Goal: Task Accomplishment & Management: Use online tool/utility

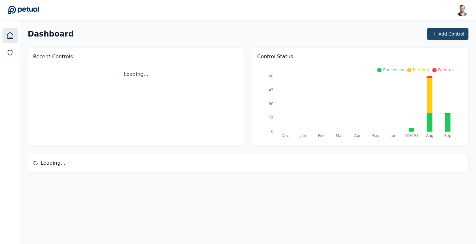
click at [432, 36] on icon at bounding box center [434, 34] width 6 height 6
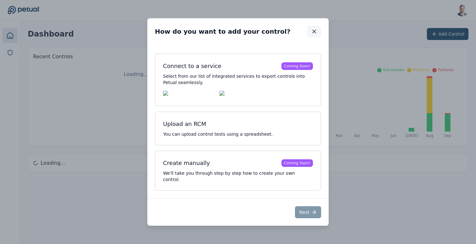
click at [317, 34] on button "button" at bounding box center [314, 31] width 14 height 11
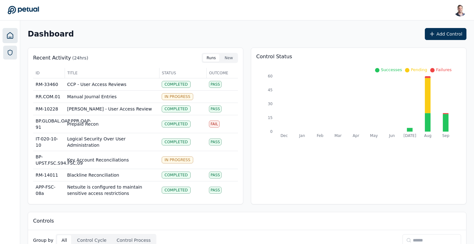
click at [13, 52] on link at bounding box center [10, 53] width 14 height 14
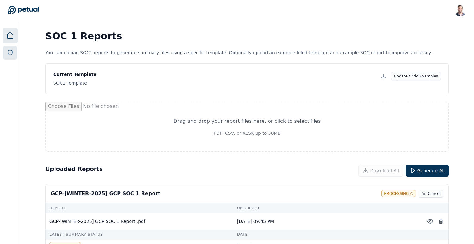
click at [12, 37] on icon at bounding box center [10, 36] width 8 height 8
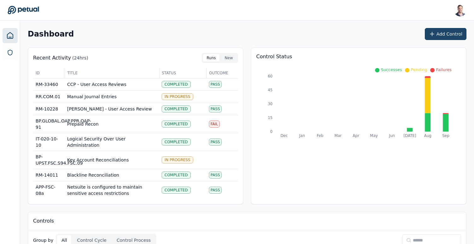
click at [444, 36] on button "Add Control" at bounding box center [446, 34] width 42 height 12
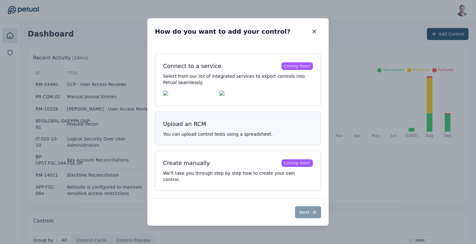
click at [260, 123] on button "Upload an RCM You can upload control tests using a spreadsheet." at bounding box center [238, 128] width 166 height 34
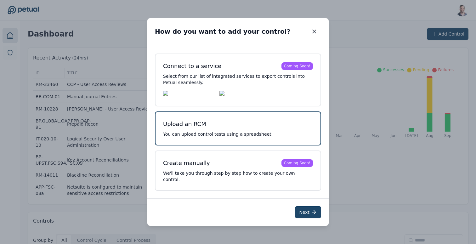
click at [303, 210] on button "Next" at bounding box center [308, 212] width 26 height 12
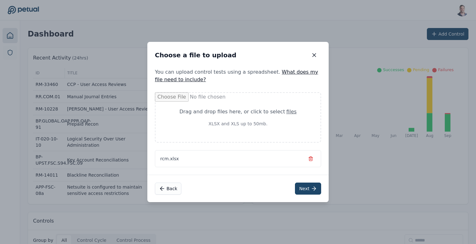
click at [307, 185] on button "Next" at bounding box center [308, 189] width 26 height 12
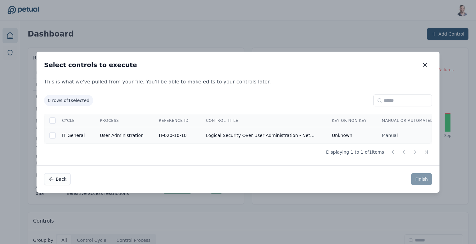
click at [259, 132] on td "Logical Security Over User Administration - NetSuite" at bounding box center [261, 135] width 126 height 17
click at [430, 179] on button "Finish" at bounding box center [421, 179] width 21 height 12
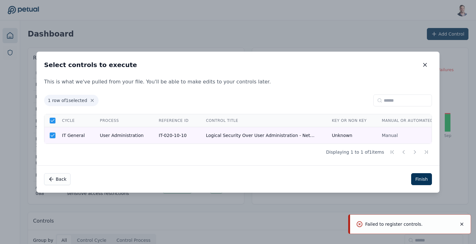
click at [425, 57] on div "Select controls to execute Select controls to execute" at bounding box center [238, 65] width 403 height 26
click at [425, 62] on icon "button" at bounding box center [425, 65] width 6 height 6
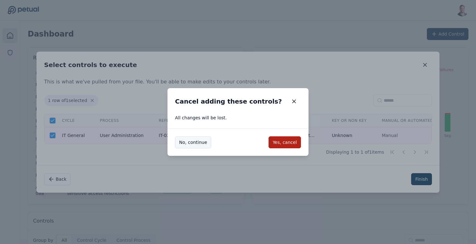
click at [193, 143] on button "No, continue" at bounding box center [193, 142] width 36 height 12
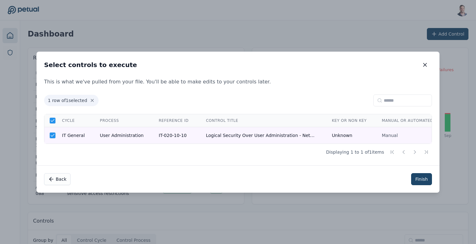
click at [423, 182] on button "Finish" at bounding box center [421, 179] width 21 height 12
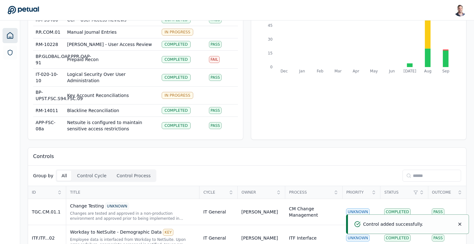
scroll to position [70, 0]
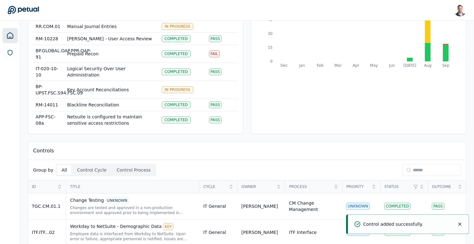
click at [420, 164] on input at bounding box center [431, 170] width 59 height 12
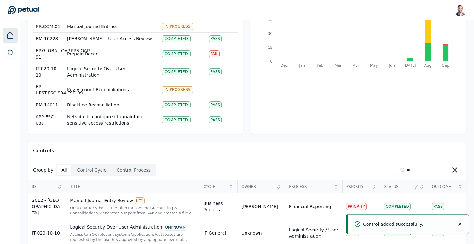
scroll to position [79, 0]
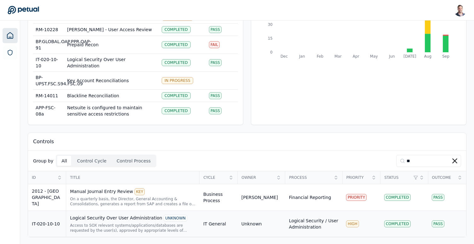
type input "**"
click at [125, 212] on td "Logical Security Over User Administration UNKNOWN Access to SOX relevant system…" at bounding box center [132, 224] width 133 height 26
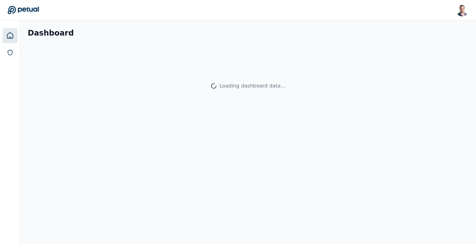
click at [250, 83] on div "Loading dashboard data..." at bounding box center [253, 86] width 66 height 8
click at [271, 30] on div "Dashboard" at bounding box center [248, 33] width 441 height 10
click at [357, 63] on div "Loading dashboard data..." at bounding box center [248, 86] width 441 height 81
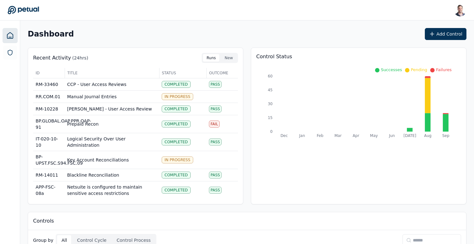
scroll to position [56, 0]
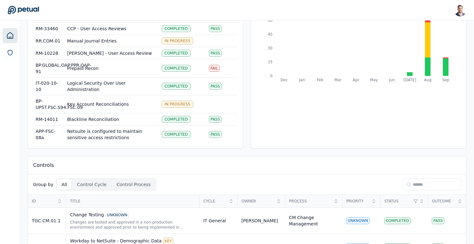
click at [418, 185] on input at bounding box center [431, 185] width 59 height 12
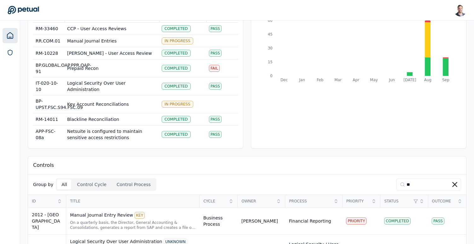
scroll to position [79, 0]
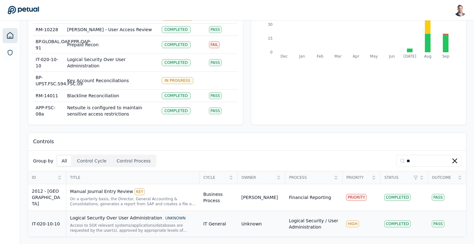
type input "**"
click at [139, 219] on div "Logical Security Over User Administration UNKNOWN" at bounding box center [133, 218] width 126 height 7
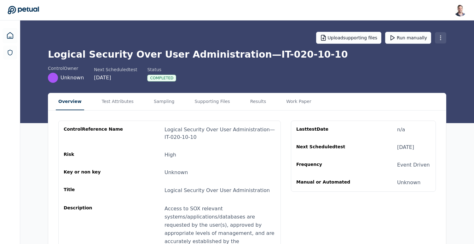
click at [440, 38] on html "Snir Kodesh snir@petual.ai Sign out Upload supporting files Run manually Logica…" at bounding box center [237, 209] width 474 height 419
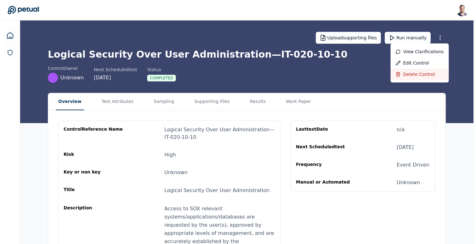
click at [426, 75] on div "Delete control" at bounding box center [420, 74] width 58 height 11
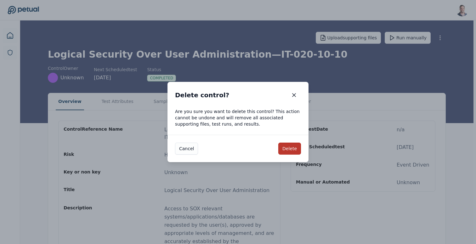
click at [285, 150] on button "Delete" at bounding box center [289, 149] width 23 height 12
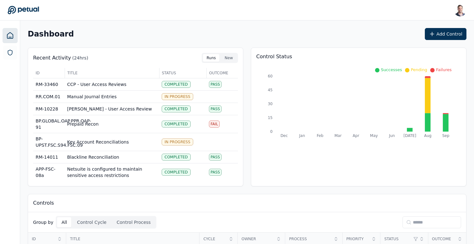
scroll to position [40, 0]
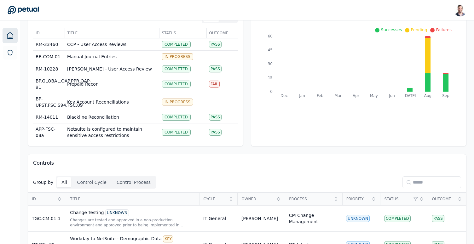
click at [429, 186] on input at bounding box center [431, 182] width 59 height 12
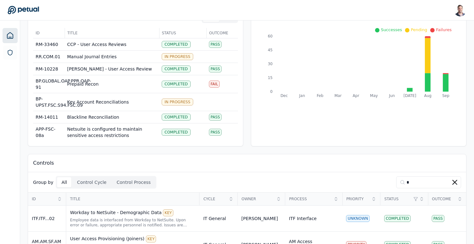
type input "**"
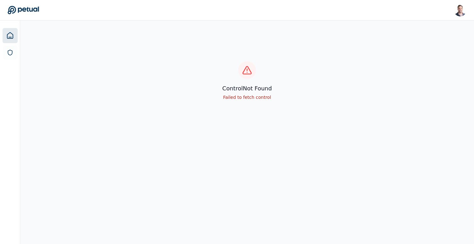
click at [9, 37] on icon at bounding box center [10, 35] width 6 height 6
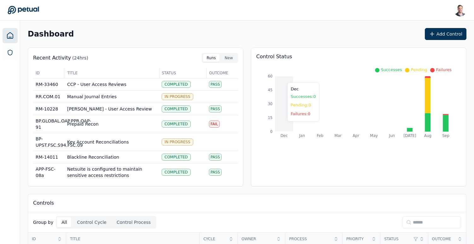
scroll to position [90, 0]
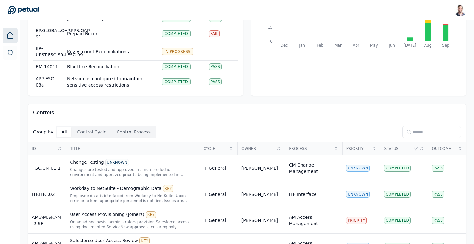
click at [422, 133] on input at bounding box center [431, 132] width 59 height 12
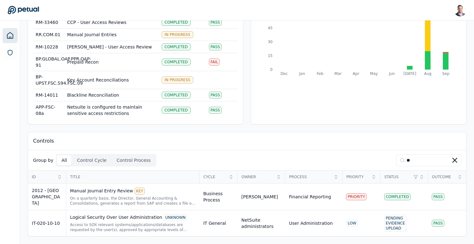
scroll to position [61, 0]
type input "**"
click at [104, 215] on div "Logical Security Over User Administration UNKNOWN" at bounding box center [133, 218] width 126 height 7
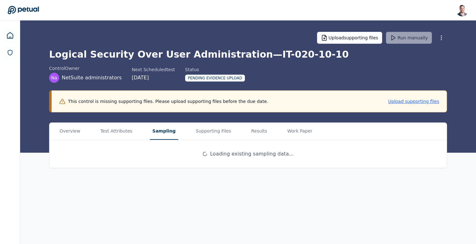
click at [163, 135] on button "Sampling" at bounding box center [164, 131] width 28 height 17
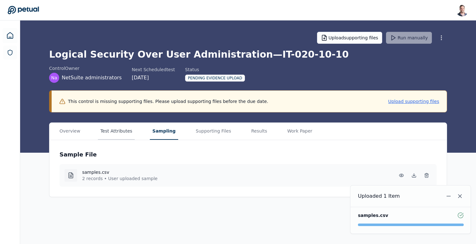
click at [118, 136] on button "Test Attributes" at bounding box center [116, 131] width 37 height 17
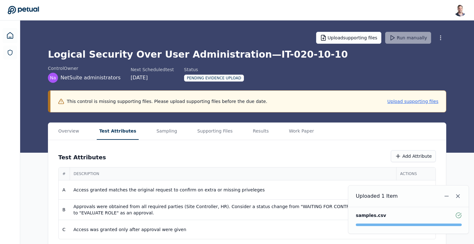
scroll to position [6, 0]
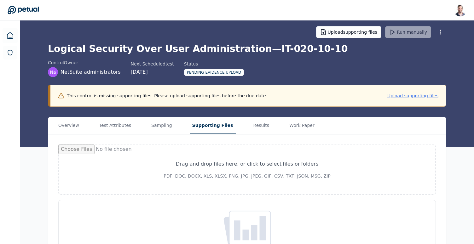
click at [219, 125] on button "Supporting Files" at bounding box center [213, 125] width 46 height 17
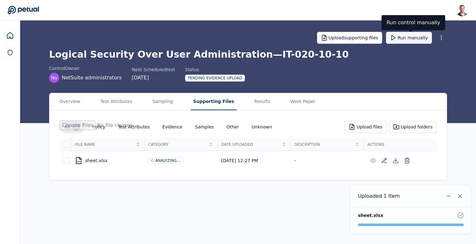
click at [412, 36] on button "Run manually" at bounding box center [409, 38] width 46 height 12
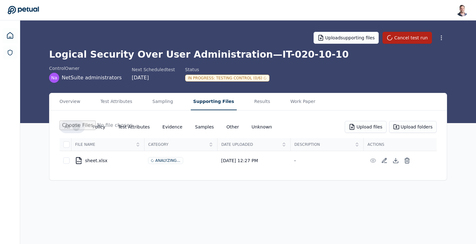
click at [145, 54] on h1 "Logical Security Over User Administration — IT-020-10-10" at bounding box center [248, 54] width 398 height 11
click at [208, 48] on div "Upload supporting files Cancel test run" at bounding box center [248, 38] width 398 height 22
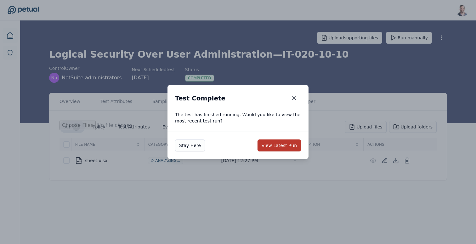
click at [274, 143] on button "View Latest Run" at bounding box center [279, 146] width 43 height 12
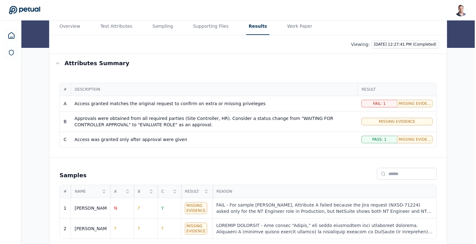
scroll to position [81, 0]
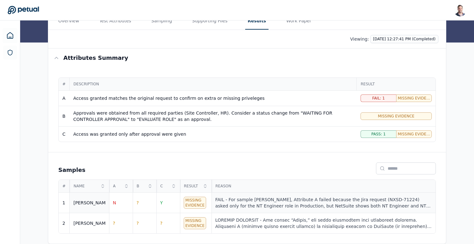
click at [291, 203] on div "FAIL - For sample [PERSON_NAME], Attribute A failed because the Jira request (N…" at bounding box center [323, 203] width 216 height 13
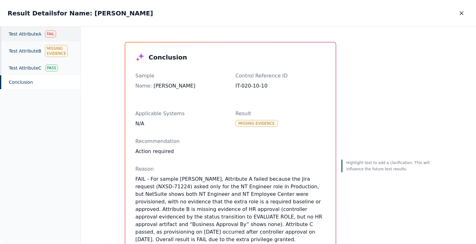
click at [17, 35] on div "Test Attribute A Fail" at bounding box center [40, 34] width 80 height 14
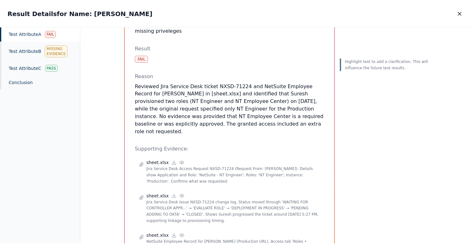
scroll to position [109, 0]
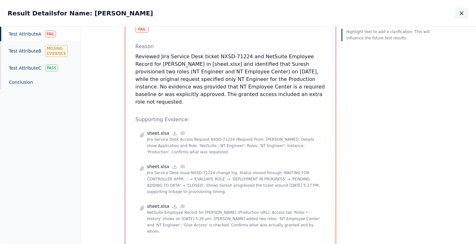
click at [459, 14] on icon "button" at bounding box center [462, 13] width 6 height 6
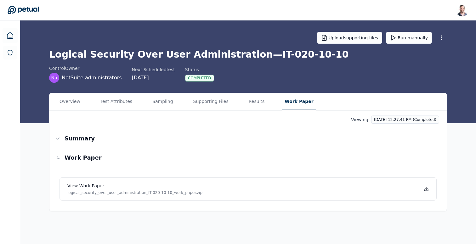
click at [295, 60] on main "Upload supporting files Run manually Logical Security Over User Administration …" at bounding box center [248, 132] width 456 height 224
click at [426, 188] on icon at bounding box center [426, 188] width 5 height 5
click at [255, 98] on button "Results" at bounding box center [256, 101] width 21 height 17
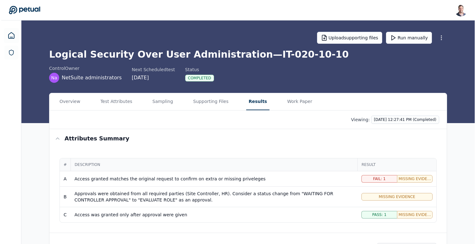
scroll to position [81, 0]
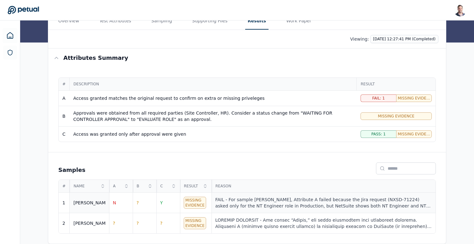
click at [270, 202] on div "FAIL - For sample [PERSON_NAME], Attribute A failed because the Jira request (N…" at bounding box center [323, 203] width 216 height 13
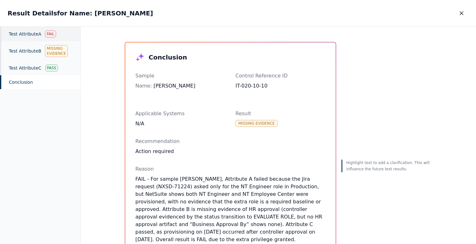
click at [41, 37] on div "Test Attribute A Fail" at bounding box center [40, 34] width 80 height 14
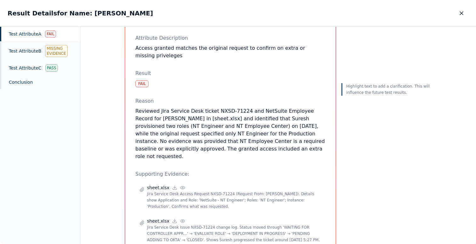
scroll to position [59, 0]
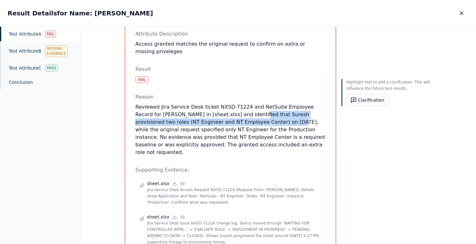
drag, startPoint x: 222, startPoint y: 107, endPoint x: 228, endPoint y: 111, distance: 7.0
click at [228, 111] on p "Reviewed Jira Service Desk ticket NXSD-71224 and NetSuite Employee Record for […" at bounding box center [230, 129] width 190 height 53
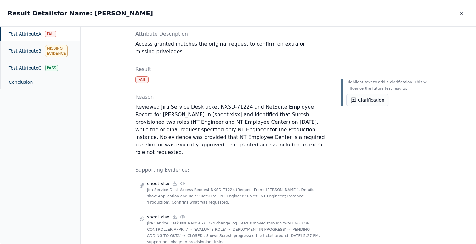
click at [249, 135] on p "Reviewed Jira Service Desk ticket NXSD-71224 and NetSuite Employee Record for […" at bounding box center [230, 129] width 190 height 53
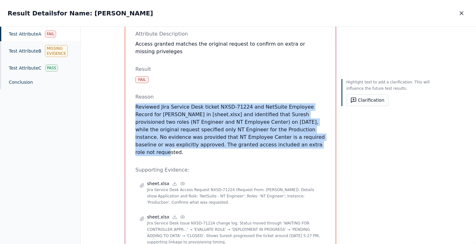
drag, startPoint x: 249, startPoint y: 135, endPoint x: 152, endPoint y: 94, distance: 105.2
click at [152, 94] on div "Reason Reviewed Jira Service Desk ticket NXSD-71224 and NetSuite Employee Recor…" at bounding box center [230, 124] width 190 height 63
click at [232, 135] on p "Reviewed Jira Service Desk ticket NXSD-71224 and NetSuite Employee Record for […" at bounding box center [230, 129] width 190 height 53
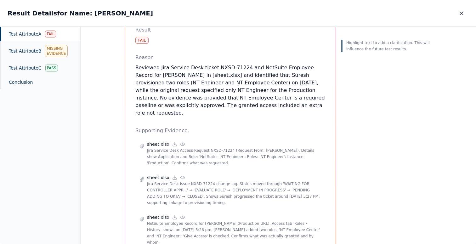
scroll to position [99, 0]
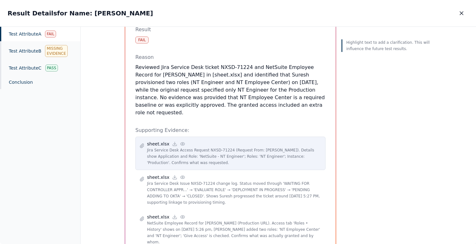
click at [182, 143] on circle at bounding box center [182, 143] width 1 height 1
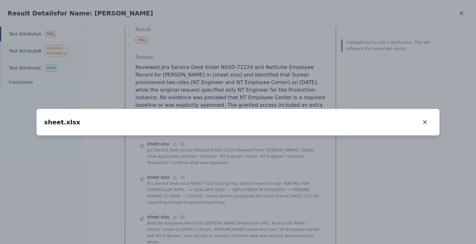
drag, startPoint x: 288, startPoint y: 158, endPoint x: 305, endPoint y: 59, distance: 101.0
click at [255, 36] on img at bounding box center [255, 36] width 0 height 0
drag, startPoint x: 99, startPoint y: 164, endPoint x: 175, endPoint y: 138, distance: 80.8
click at [331, 9] on img at bounding box center [331, 9] width 0 height 0
drag, startPoint x: 227, startPoint y: 99, endPoint x: 229, endPoint y: 228, distance: 129.1
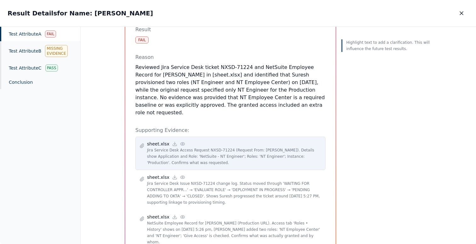
click at [180, 141] on icon at bounding box center [182, 143] width 5 height 5
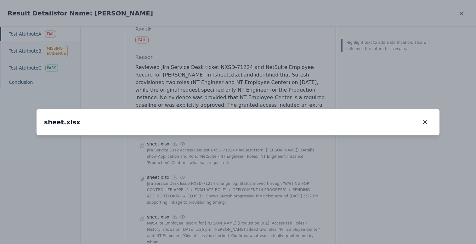
drag, startPoint x: 177, startPoint y: 77, endPoint x: 188, endPoint y: 186, distance: 109.8
click at [249, 244] on img at bounding box center [249, 244] width 0 height 0
drag, startPoint x: 182, startPoint y: 160, endPoint x: 94, endPoint y: 72, distance: 124.0
click at [168, 163] on img at bounding box center [168, 163] width 0 height 0
drag, startPoint x: 214, startPoint y: 156, endPoint x: 85, endPoint y: 46, distance: 169.1
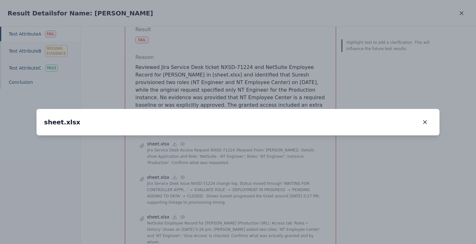
click at [85, 109] on div "sheet.xlsx sheet.xlsx 225 %" at bounding box center [238, 122] width 403 height 26
drag, startPoint x: 149, startPoint y: 155, endPoint x: 320, endPoint y: 152, distance: 171.7
click at [46, 69] on img at bounding box center [46, 69] width 0 height 0
click at [424, 119] on icon "button" at bounding box center [425, 122] width 6 height 6
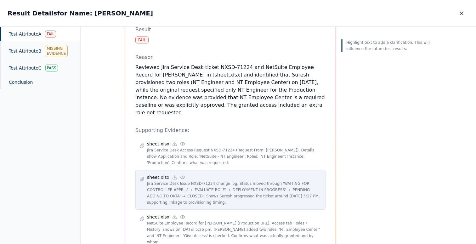
click at [180, 175] on icon at bounding box center [182, 177] width 5 height 5
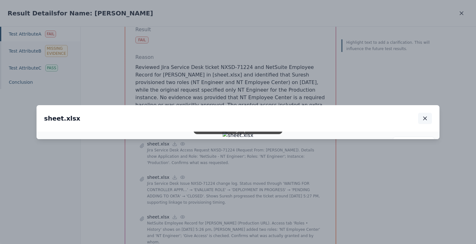
click at [428, 115] on icon "button" at bounding box center [425, 118] width 6 height 6
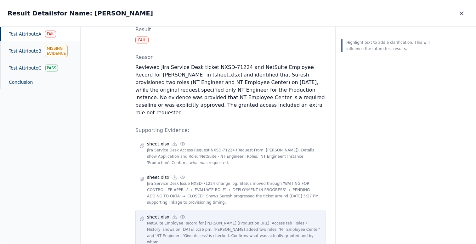
click at [180, 214] on icon at bounding box center [182, 216] width 5 height 5
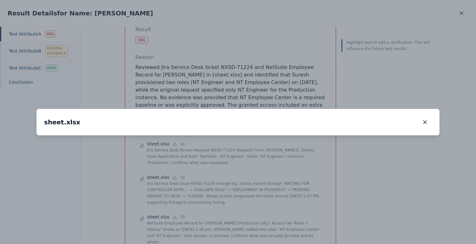
drag, startPoint x: 178, startPoint y: 161, endPoint x: 202, endPoint y: 80, distance: 84.9
click at [262, 54] on img at bounding box center [262, 54] width 0 height 0
drag, startPoint x: 243, startPoint y: 122, endPoint x: 224, endPoint y: 84, distance: 43.0
click at [244, 15] on img at bounding box center [244, 15] width 0 height 0
drag, startPoint x: 248, startPoint y: 137, endPoint x: 297, endPoint y: 119, distance: 51.6
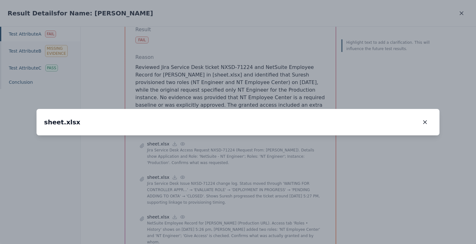
click at [286, 4] on img at bounding box center [286, 4] width 0 height 0
click at [429, 117] on button "button" at bounding box center [425, 122] width 14 height 11
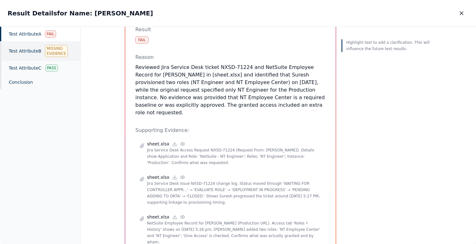
click at [42, 47] on div "Test Attribute B Missing Evidence" at bounding box center [40, 51] width 80 height 20
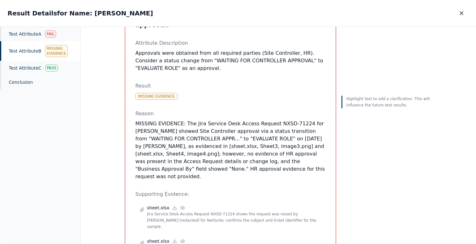
scroll to position [63, 0]
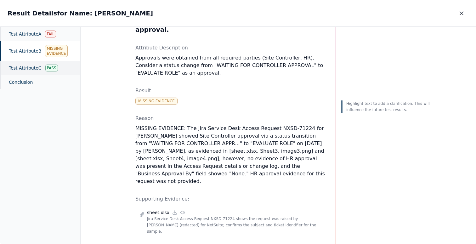
click at [57, 73] on div "Test Attribute C Pass" at bounding box center [40, 68] width 80 height 14
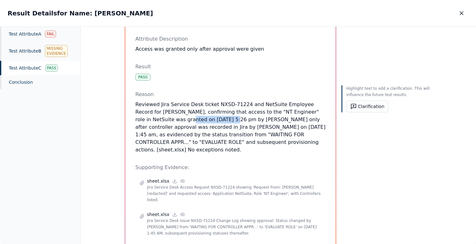
drag, startPoint x: 134, startPoint y: 122, endPoint x: 175, endPoint y: 122, distance: 41.6
click at [175, 122] on div "Test Attribute C : Access was granted only after approval were given Attribute …" at bounding box center [230, 137] width 210 height 280
drag, startPoint x: 171, startPoint y: 127, endPoint x: 223, endPoint y: 127, distance: 52.0
click at [223, 127] on p "Reviewed Jira Service Desk ticket NXSD-71224 and NetSuite Employee Record for […" at bounding box center [230, 127] width 190 height 53
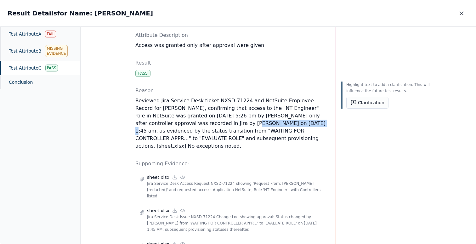
scroll to position [83, 0]
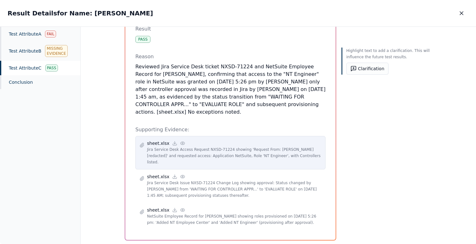
click at [180, 141] on icon at bounding box center [182, 143] width 5 height 5
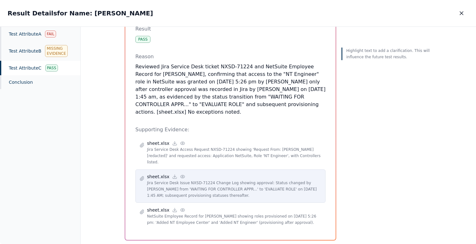
click at [180, 174] on icon at bounding box center [182, 176] width 5 height 5
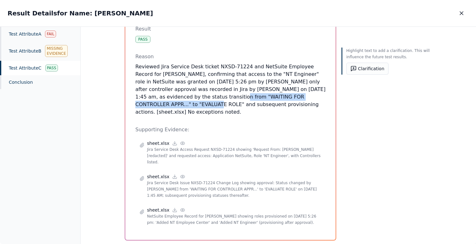
drag, startPoint x: 136, startPoint y: 94, endPoint x: 273, endPoint y: 96, distance: 137.3
click at [273, 96] on p "Reviewed Jira Service Desk ticket NXSD-71224 and NetSuite Employee Record for […" at bounding box center [230, 89] width 190 height 53
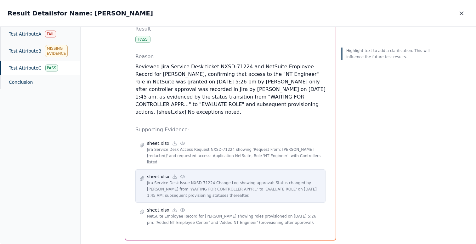
click at [180, 175] on icon at bounding box center [182, 176] width 4 height 3
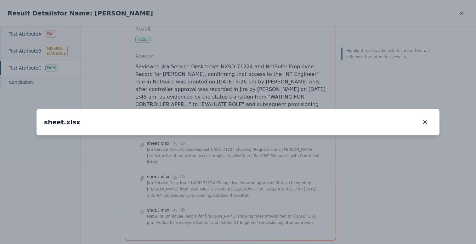
drag, startPoint x: 164, startPoint y: 171, endPoint x: 206, endPoint y: 178, distance: 42.4
click at [281, 142] on img at bounding box center [281, 142] width 0 height 0
click at [428, 117] on button "button" at bounding box center [425, 122] width 14 height 11
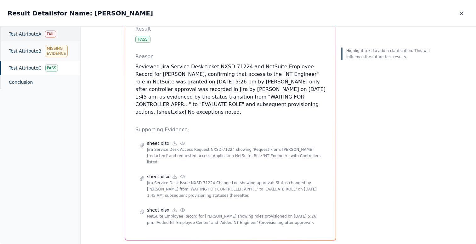
click at [37, 36] on div "Test Attribute A Fail" at bounding box center [40, 34] width 80 height 14
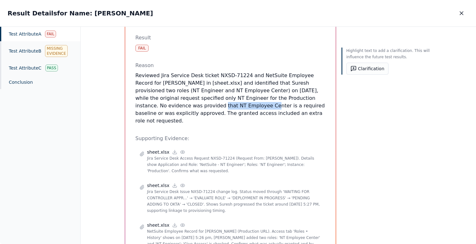
drag, startPoint x: 300, startPoint y: 89, endPoint x: 174, endPoint y: 100, distance: 126.4
click at [174, 100] on p "Reviewed Jira Service Desk ticket NXSD-71224 and NetSuite Employee Record for […" at bounding box center [230, 98] width 190 height 53
click at [369, 71] on button "Clarification" at bounding box center [367, 69] width 42 height 12
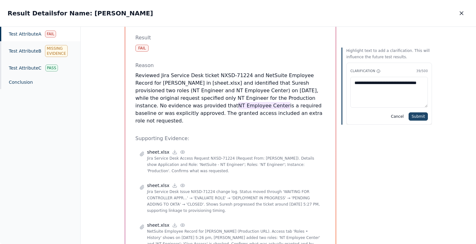
type textarea "**********"
click at [424, 119] on button "Submit" at bounding box center [418, 116] width 19 height 8
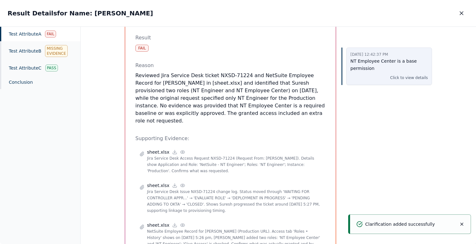
click at [364, 80] on div "Click to view details" at bounding box center [389, 78] width 77 height 6
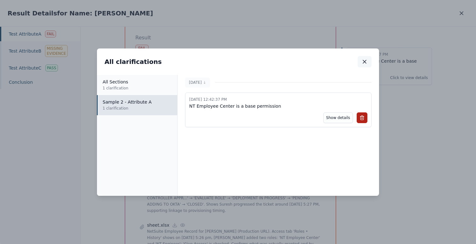
click at [364, 60] on icon "button" at bounding box center [365, 62] width 6 height 6
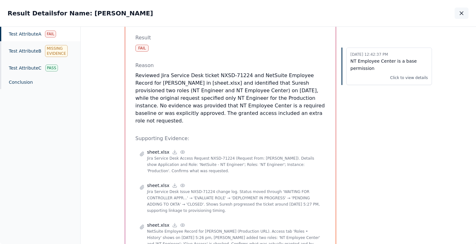
click at [459, 11] on icon "button" at bounding box center [462, 13] width 6 height 6
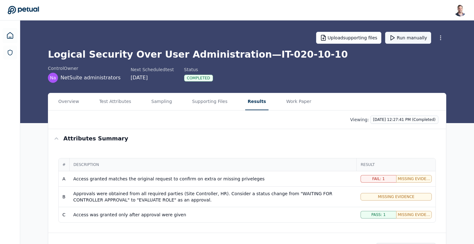
click at [412, 35] on button "Run manually" at bounding box center [408, 38] width 46 height 12
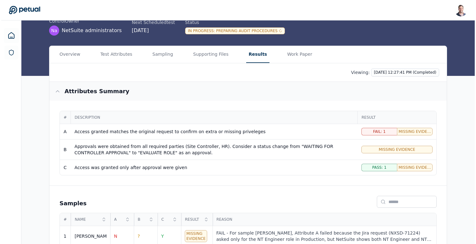
scroll to position [81, 0]
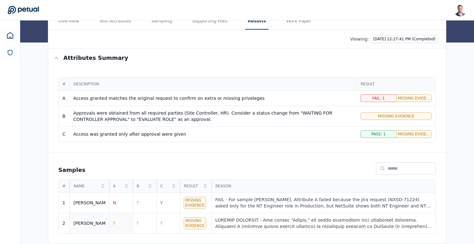
click at [115, 221] on span "?" at bounding box center [114, 223] width 2 height 5
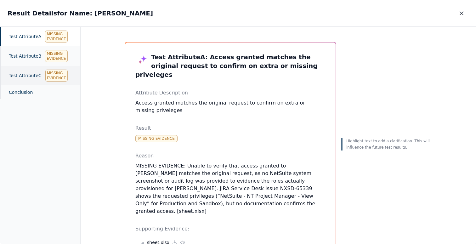
click at [44, 73] on div "Test Attribute C Missing Evidence" at bounding box center [40, 76] width 80 height 20
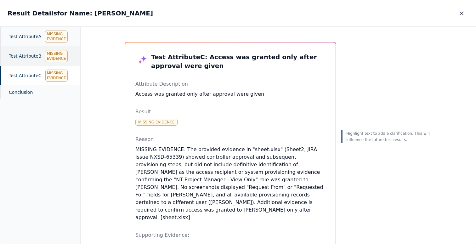
click at [43, 55] on div "Test Attribute B Missing Evidence" at bounding box center [40, 56] width 80 height 20
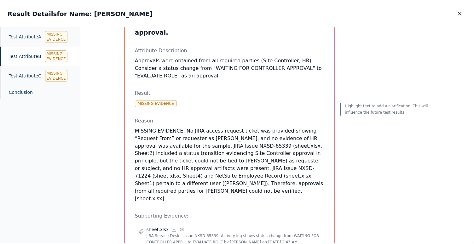
scroll to position [58, 0]
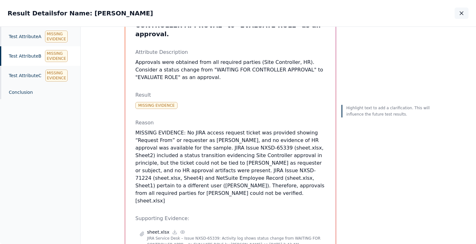
click at [459, 13] on icon "button" at bounding box center [462, 13] width 6 height 6
